Goal: Task Accomplishment & Management: Manage account settings

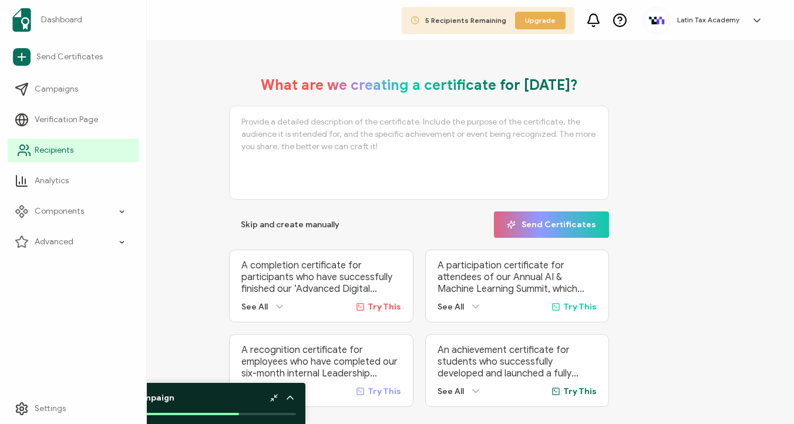
click at [65, 158] on link "Recipients" at bounding box center [73, 150] width 131 height 23
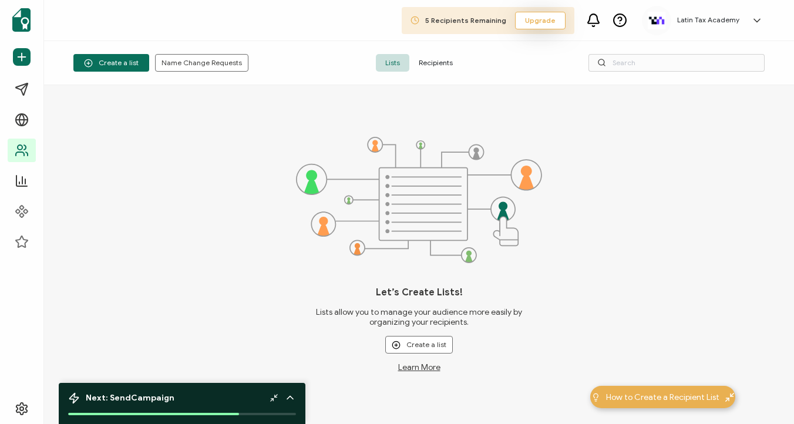
click at [553, 15] on span "Upgrade" at bounding box center [540, 20] width 31 height 11
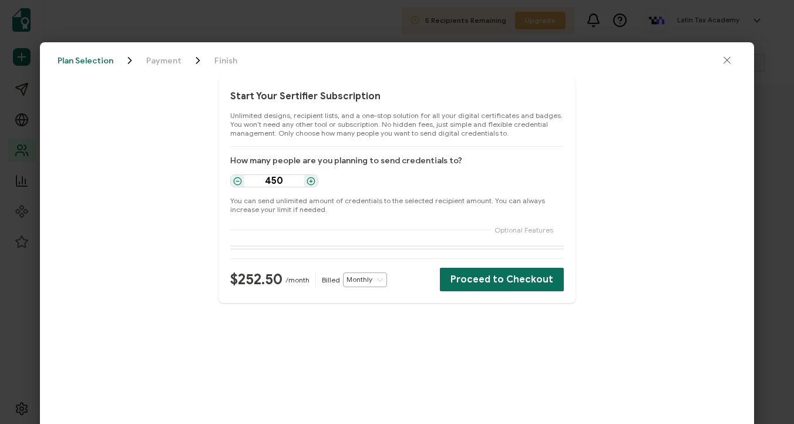
click at [725, 61] on icon "close drawer" at bounding box center [727, 61] width 12 height 12
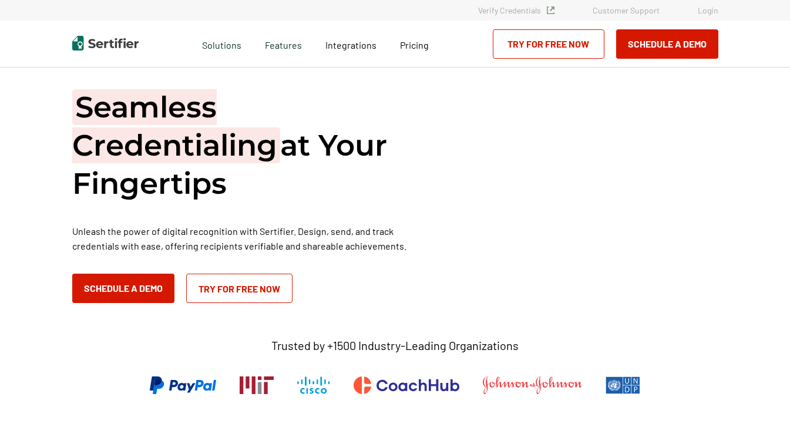
click at [698, 9] on link "Login" at bounding box center [708, 10] width 21 height 10
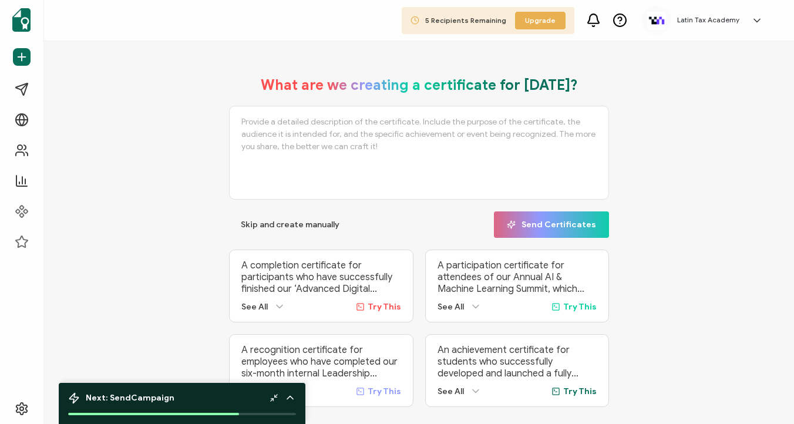
click at [706, 15] on div "Latin Tax Academy Ruben Valdes admin@latintaxacademy.com ID: 01613167 Latin Tax…" at bounding box center [705, 20] width 127 height 29
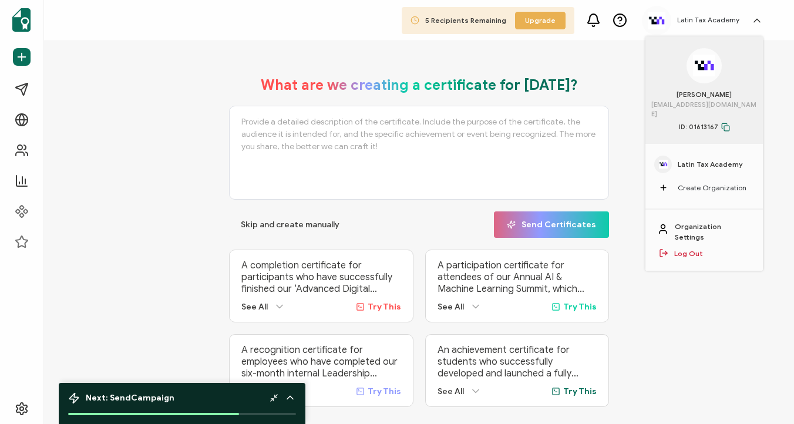
click at [694, 248] on link "Log Out" at bounding box center [688, 253] width 29 height 11
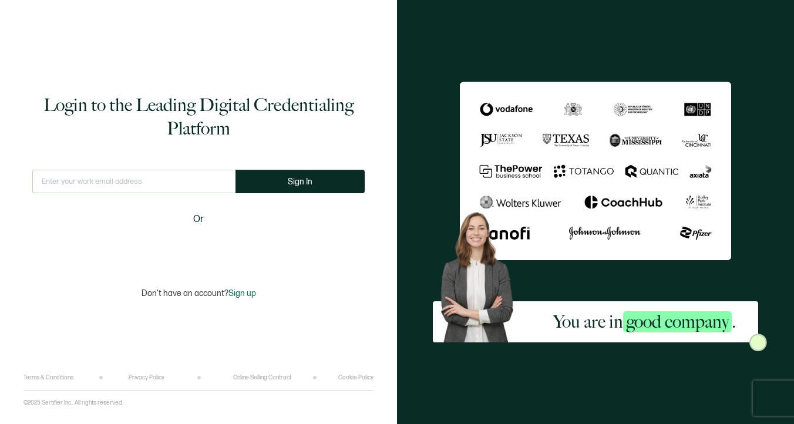
click at [194, 183] on input "text" at bounding box center [133, 181] width 203 height 23
type input "[EMAIL_ADDRESS][DOMAIN_NAME]"
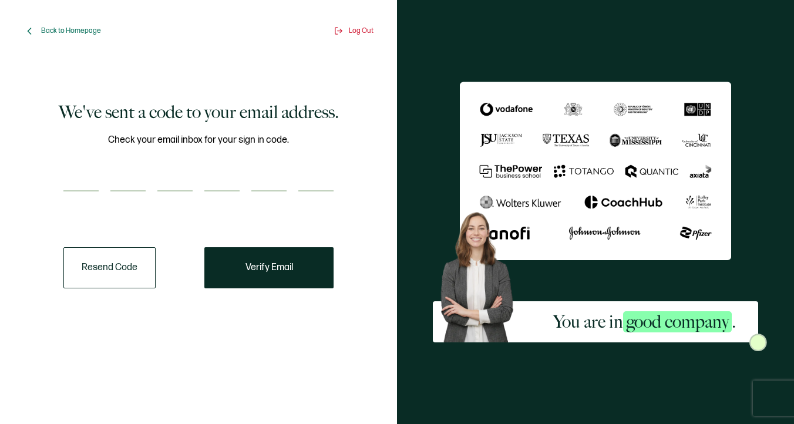
click at [84, 178] on input "number" at bounding box center [80, 179] width 35 height 23
